Goal: Navigation & Orientation: Go to known website

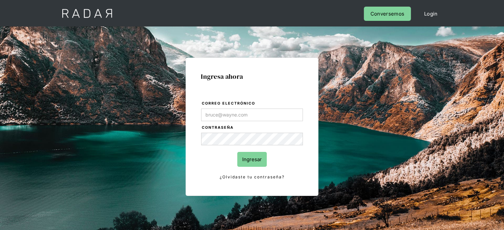
click at [230, 114] on input "Correo electrónico" at bounding box center [252, 115] width 102 height 13
type input "[EMAIL_ADDRESS][DOMAIN_NAME]"
click at [245, 155] on input "Ingresar" at bounding box center [252, 159] width 30 height 15
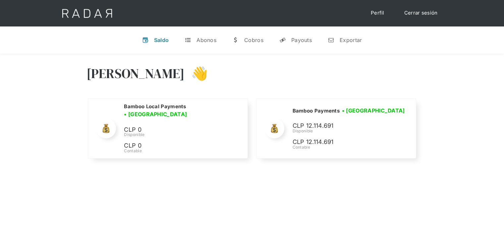
click at [355, 64] on div "[PERSON_NAME] 👋" at bounding box center [253, 79] width 332 height 40
